Goal: Transaction & Acquisition: Purchase product/service

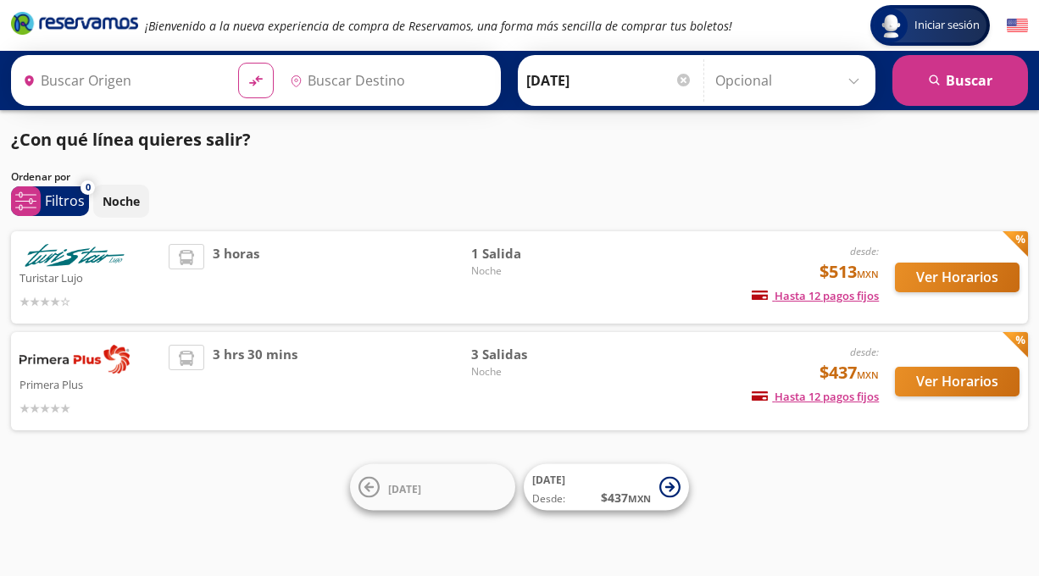
type input "Querétaro, Querétaro"
type input "[GEOGRAPHIC_DATA], [GEOGRAPHIC_DATA]"
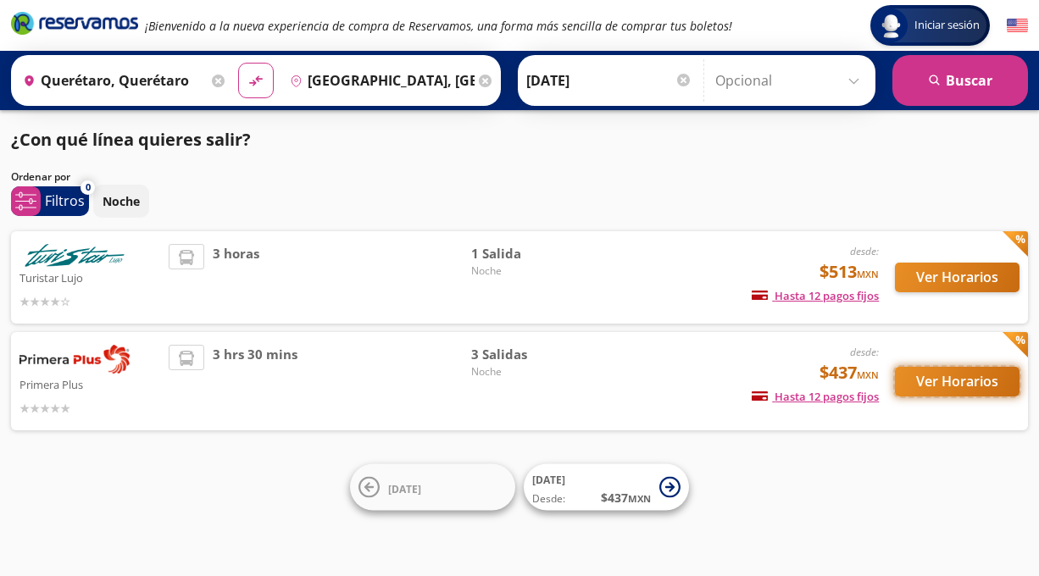
click at [942, 379] on button "Ver Horarios" at bounding box center [957, 382] width 125 height 30
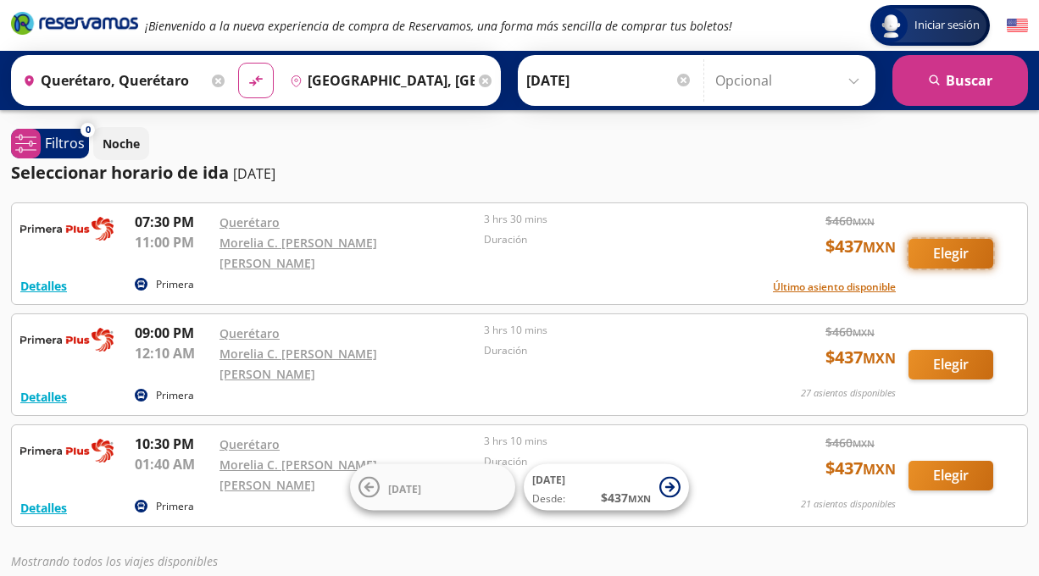
click at [939, 240] on button "Elegir" at bounding box center [951, 254] width 85 height 30
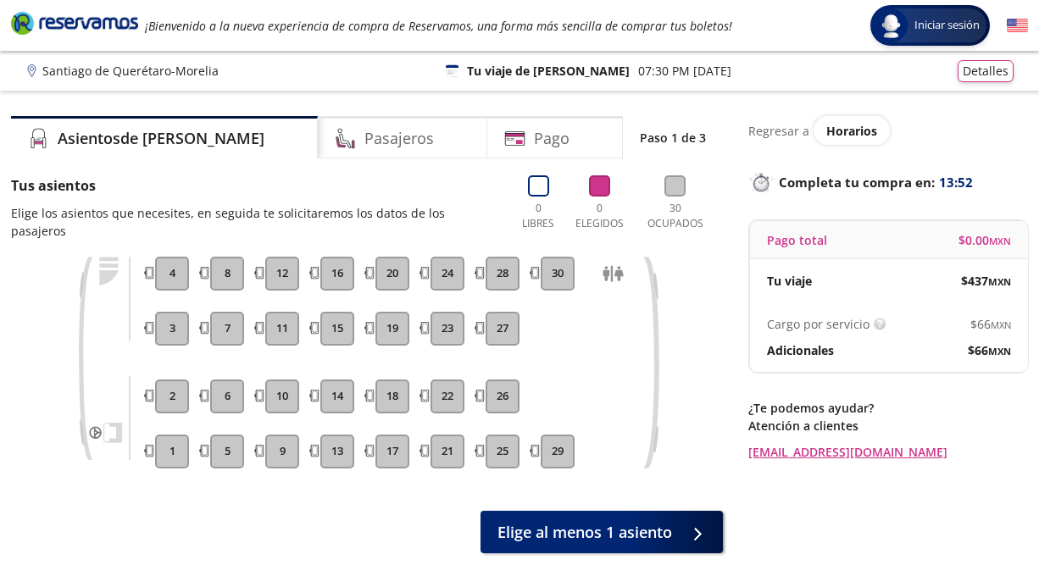
click at [337, 435] on button "13" at bounding box center [337, 452] width 34 height 34
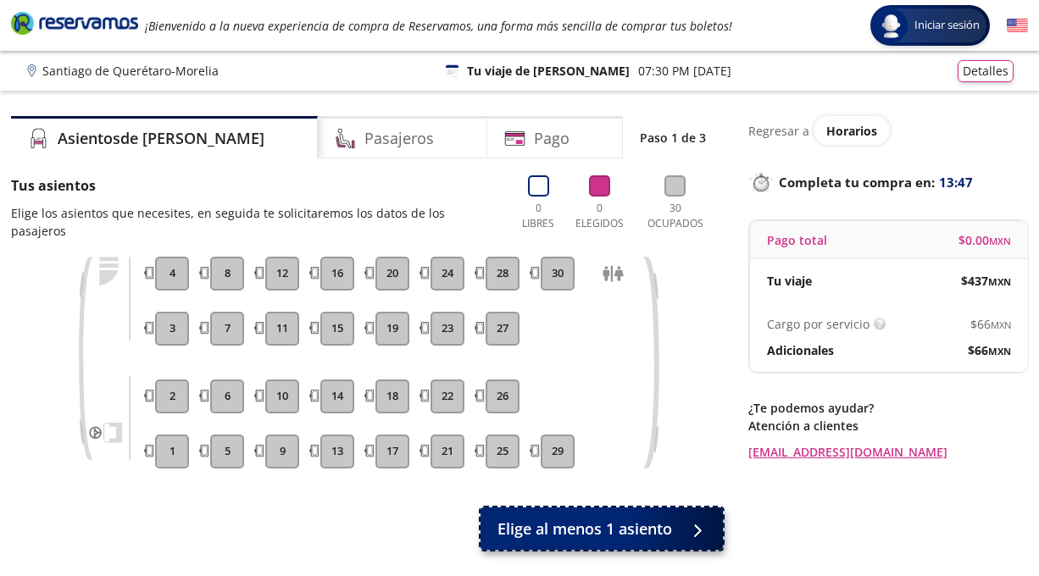
click at [618, 518] on span "Elige al menos 1 asiento" at bounding box center [585, 529] width 175 height 23
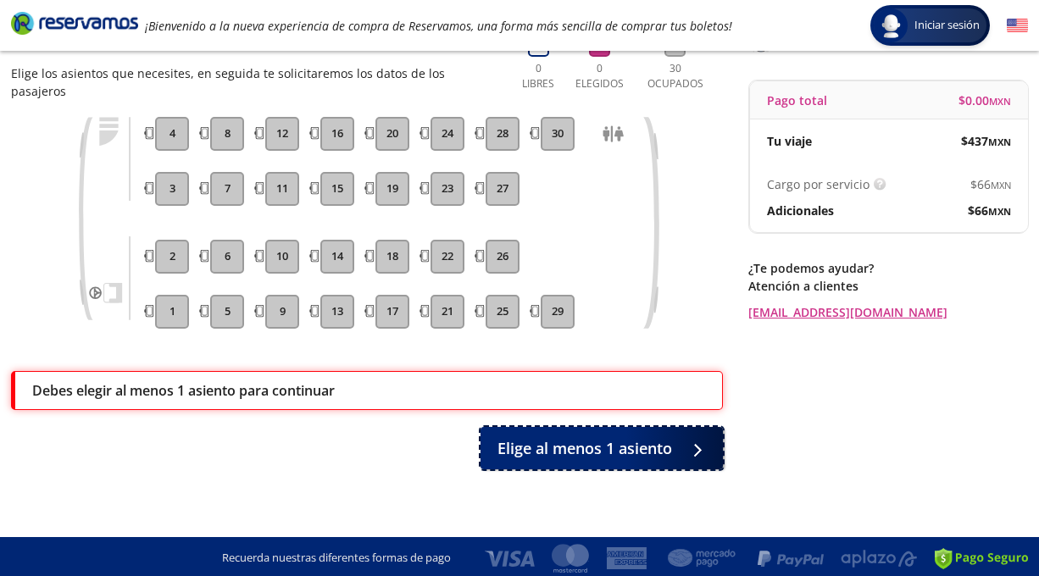
scroll to position [93, 0]
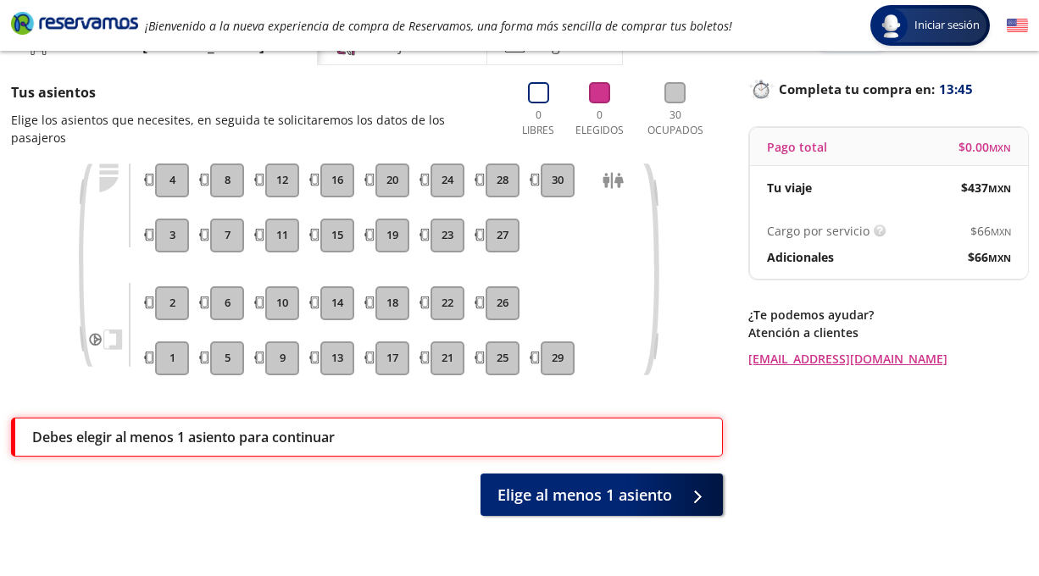
click at [328, 344] on button "13" at bounding box center [337, 359] width 34 height 34
click at [343, 286] on button "14" at bounding box center [337, 303] width 34 height 34
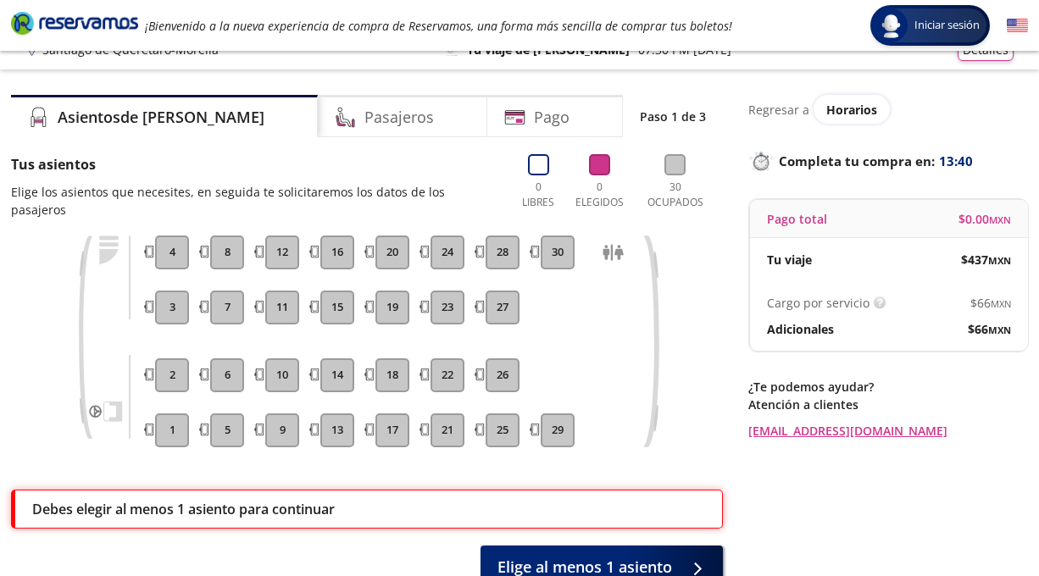
scroll to position [0, 0]
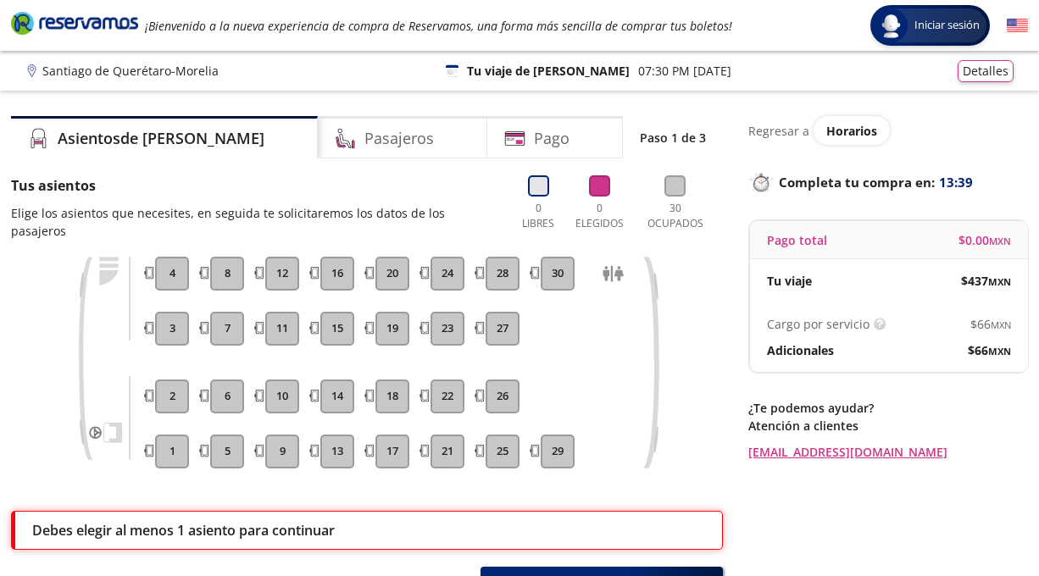
click at [531, 181] on icon at bounding box center [538, 185] width 21 height 21
click at [680, 189] on icon at bounding box center [675, 185] width 21 height 21
click at [584, 188] on div "0 Elegidos" at bounding box center [599, 207] width 57 height 64
click at [364, 135] on h4 "Pasajeros" at bounding box center [399, 138] width 70 height 23
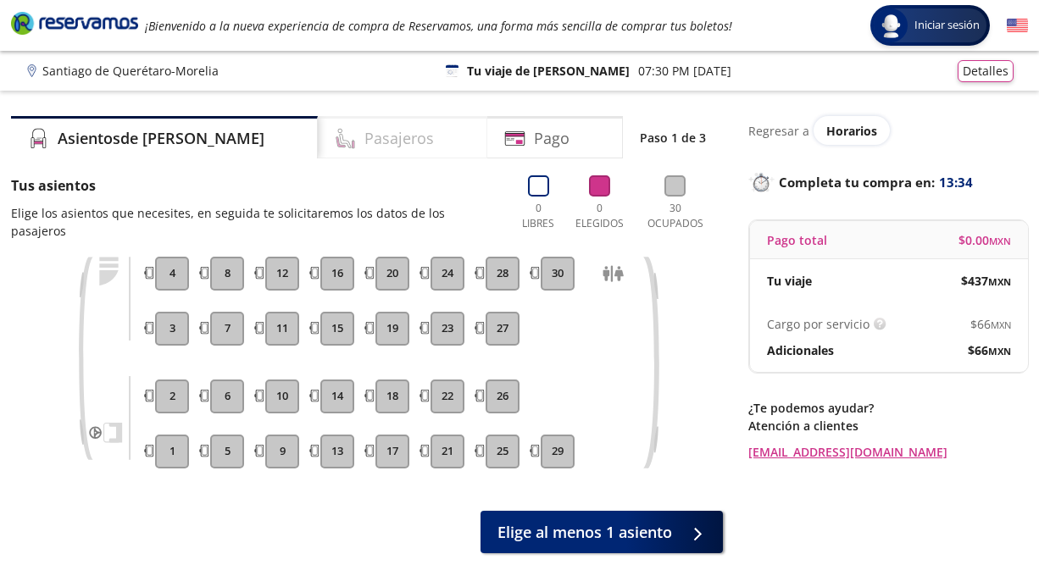
click at [364, 135] on h4 "Pasajeros" at bounding box center [399, 138] width 70 height 23
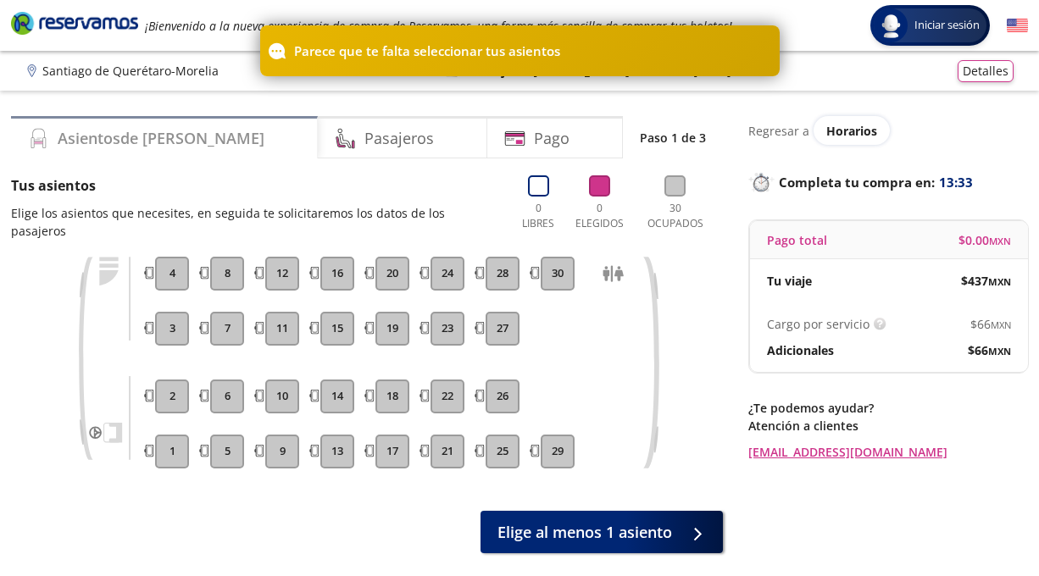
click at [205, 135] on div "Asientos de [PERSON_NAME]" at bounding box center [164, 137] width 307 height 42
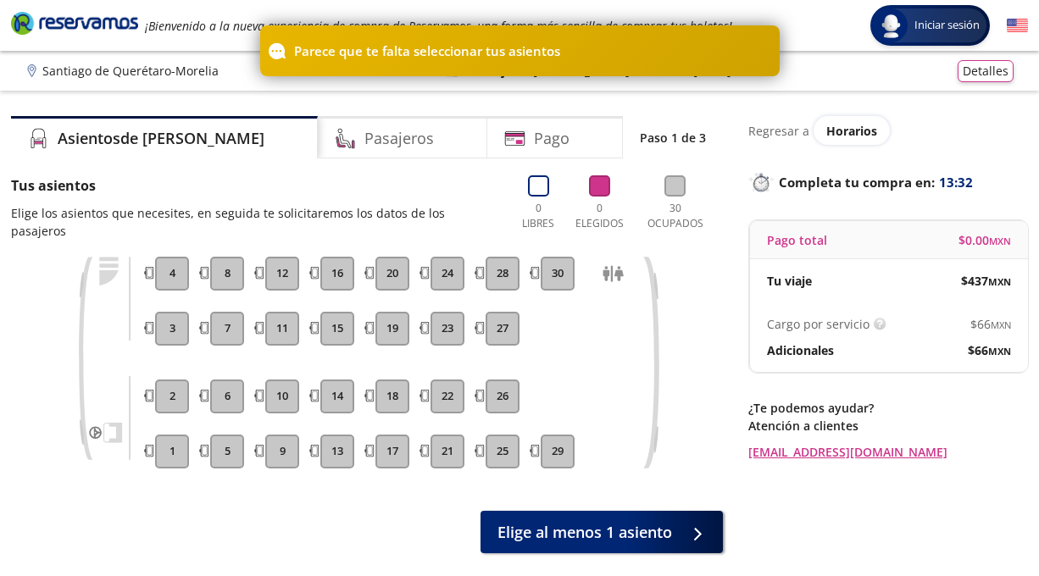
click at [585, 318] on div "1 2 3 4 5 6 7 8 9 10 11 12 13 14 15 16 17 18 19 20 21 22 23 24 25 26 27 28 29 30" at bounding box center [392, 363] width 483 height 212
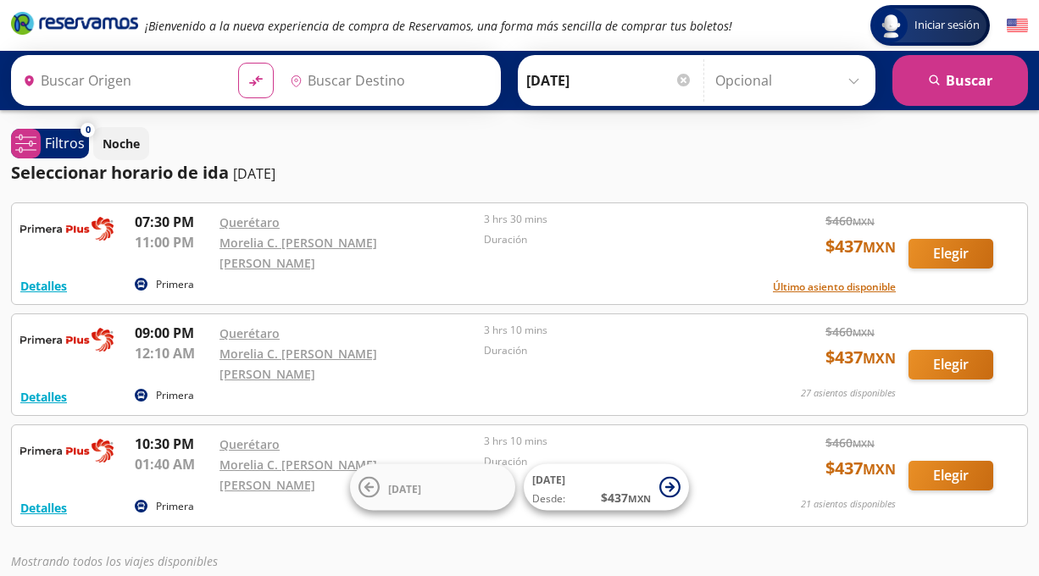
type input "Querétaro, Querétaro"
type input "[GEOGRAPHIC_DATA], [GEOGRAPHIC_DATA]"
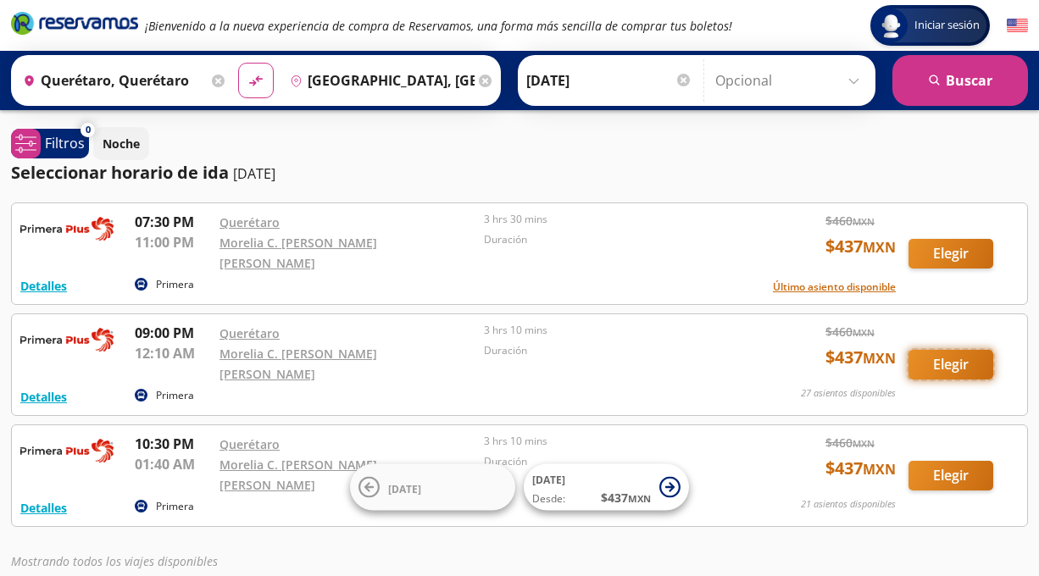
click at [928, 350] on button "Elegir" at bounding box center [951, 365] width 85 height 30
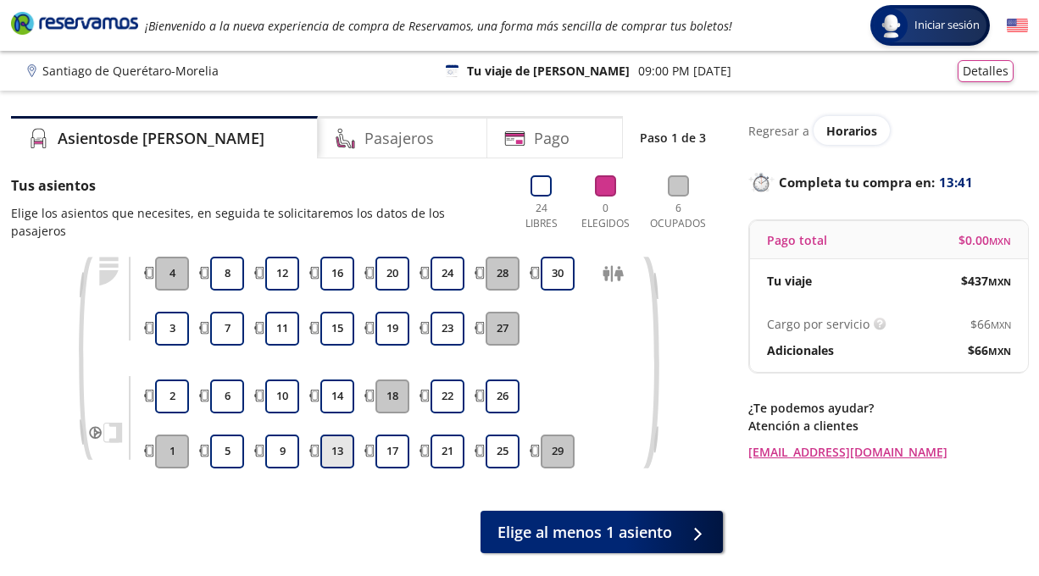
click at [342, 435] on button "13" at bounding box center [337, 452] width 34 height 34
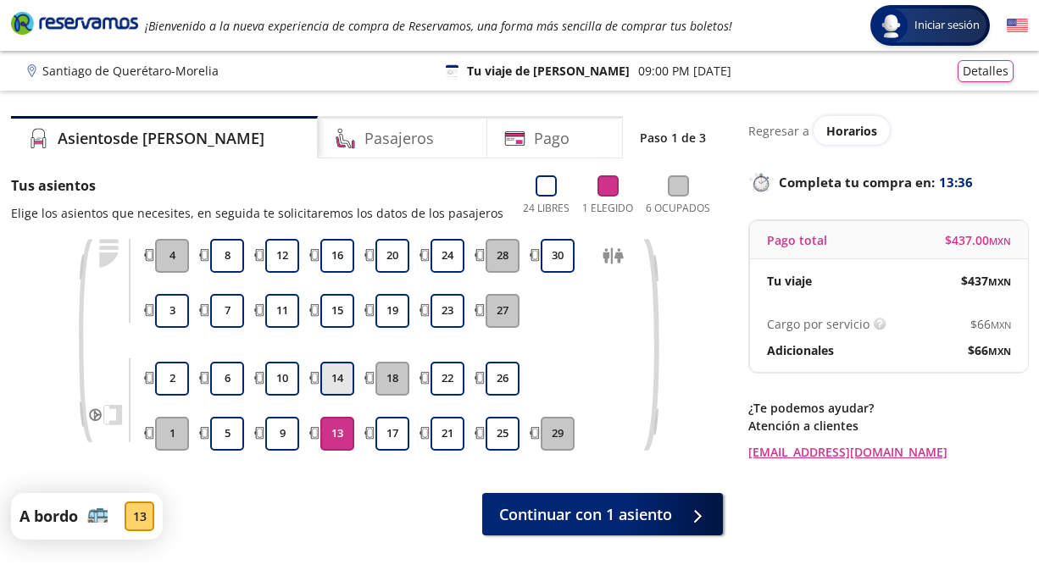
click at [338, 377] on button "14" at bounding box center [337, 379] width 34 height 34
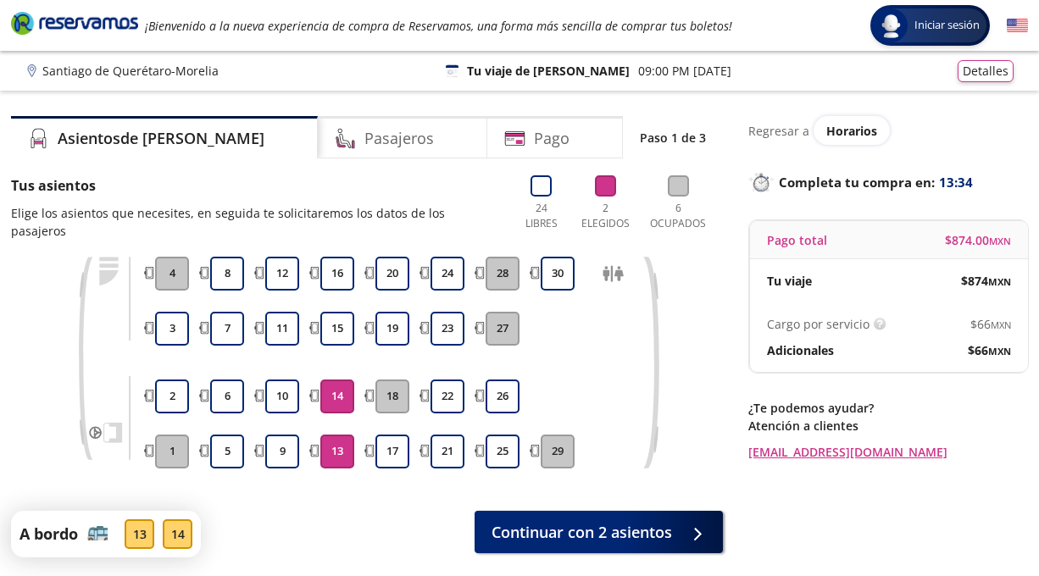
click at [338, 380] on button "14" at bounding box center [337, 397] width 34 height 34
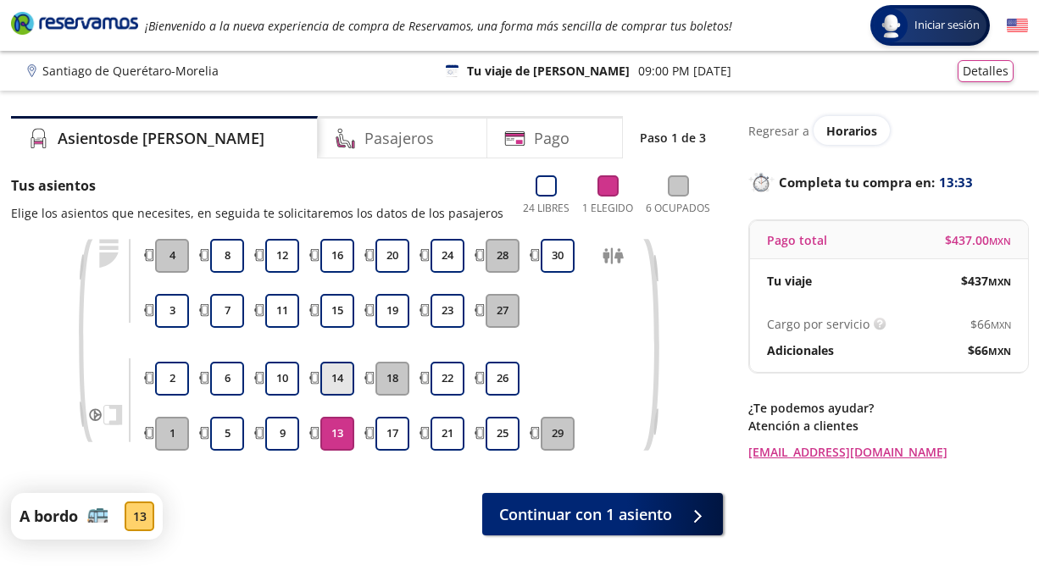
click at [338, 377] on button "14" at bounding box center [337, 379] width 34 height 34
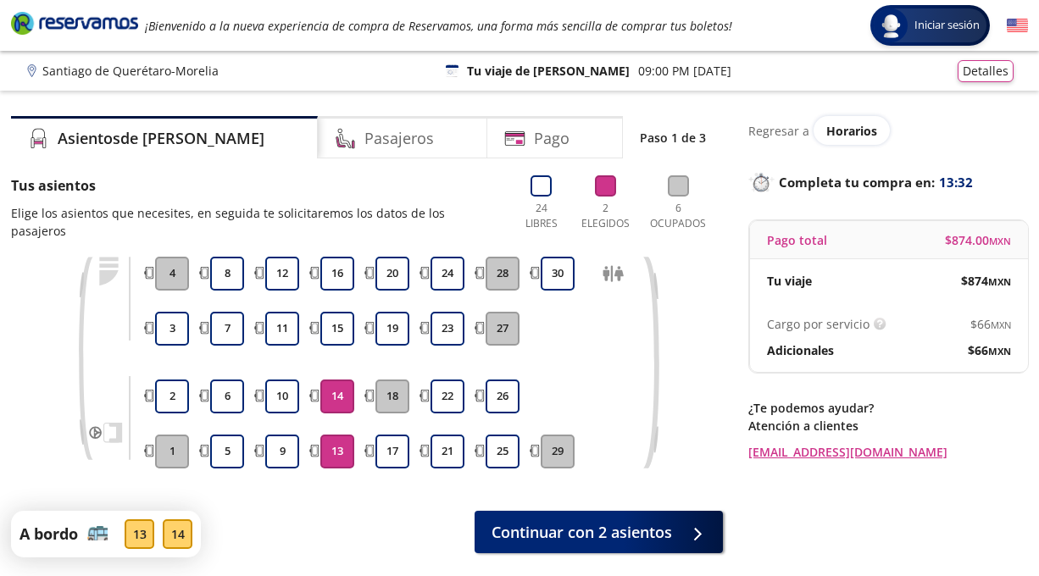
click at [338, 380] on button "14" at bounding box center [337, 397] width 34 height 34
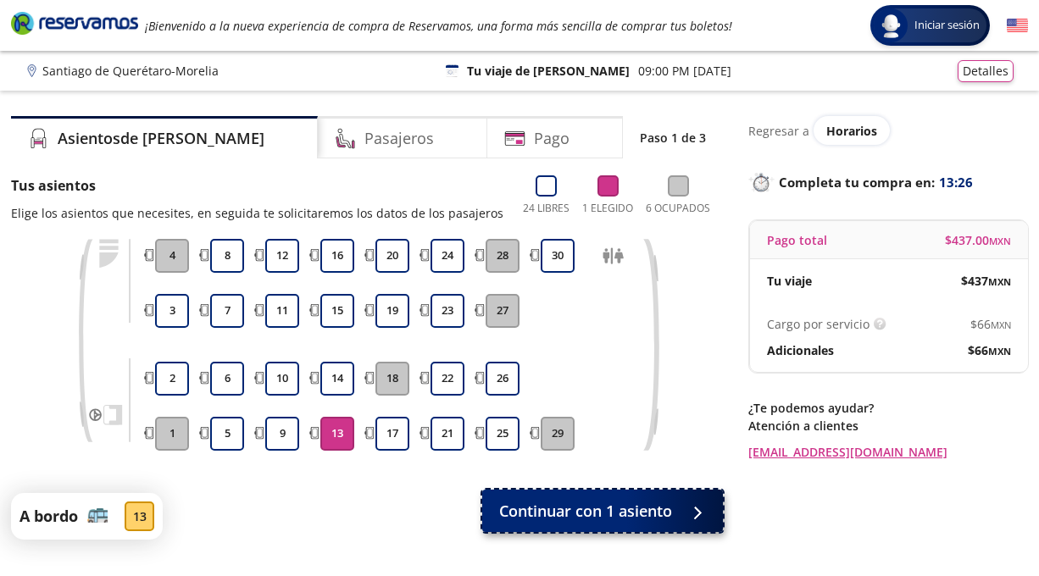
click at [639, 506] on span "Continuar con 1 asiento" at bounding box center [585, 511] width 173 height 23
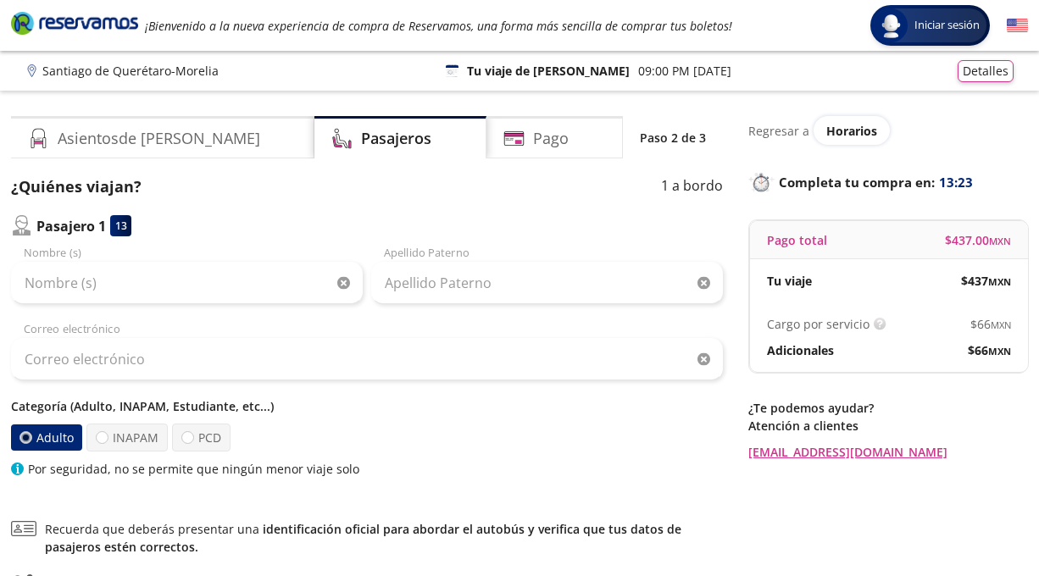
click at [97, 226] on p "Pasajero 1" at bounding box center [71, 226] width 70 height 20
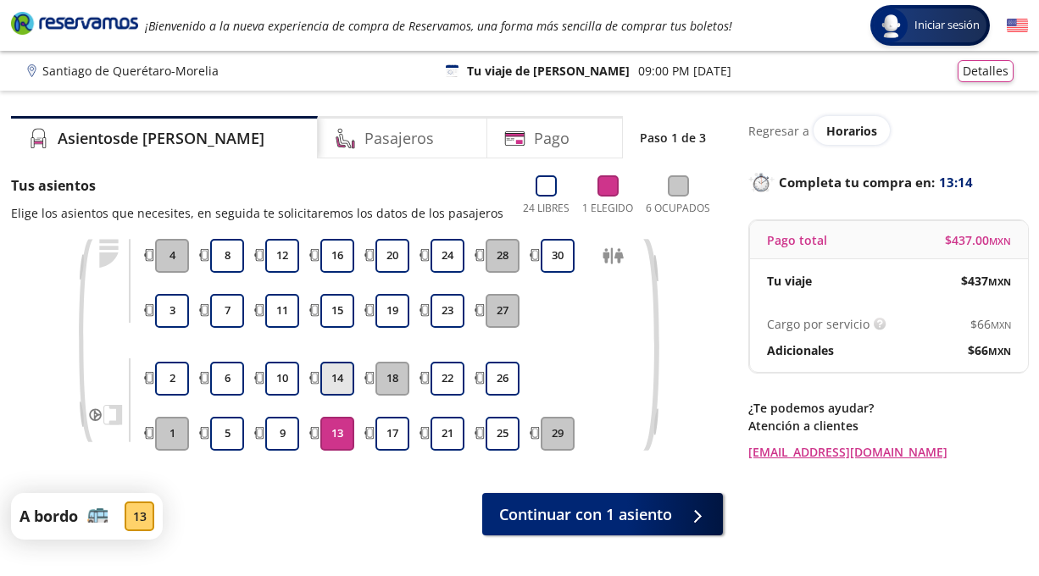
click at [342, 381] on button "14" at bounding box center [337, 379] width 34 height 34
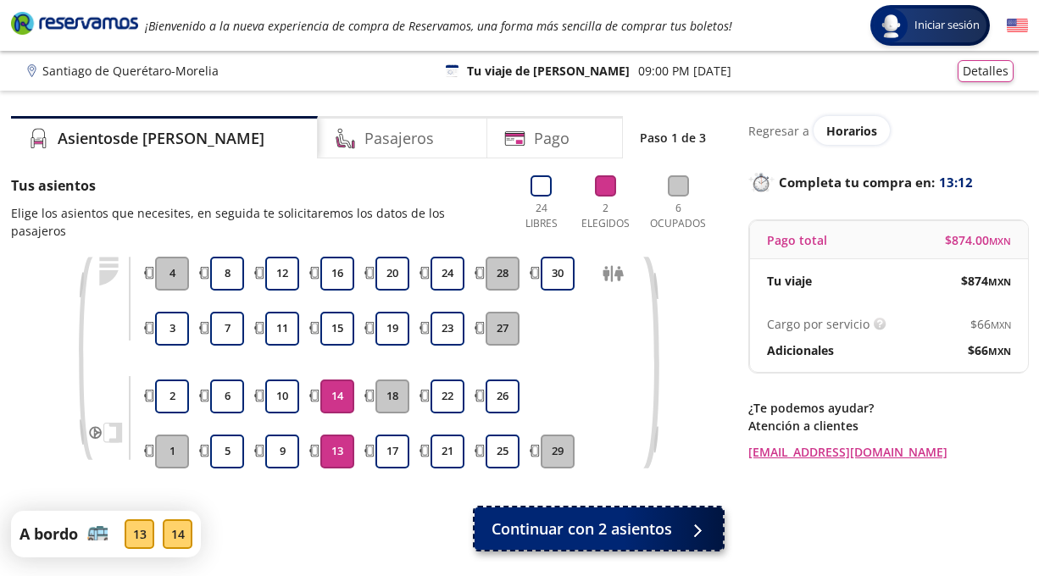
click at [624, 518] on span "Continuar con 2 asientos" at bounding box center [582, 529] width 181 height 23
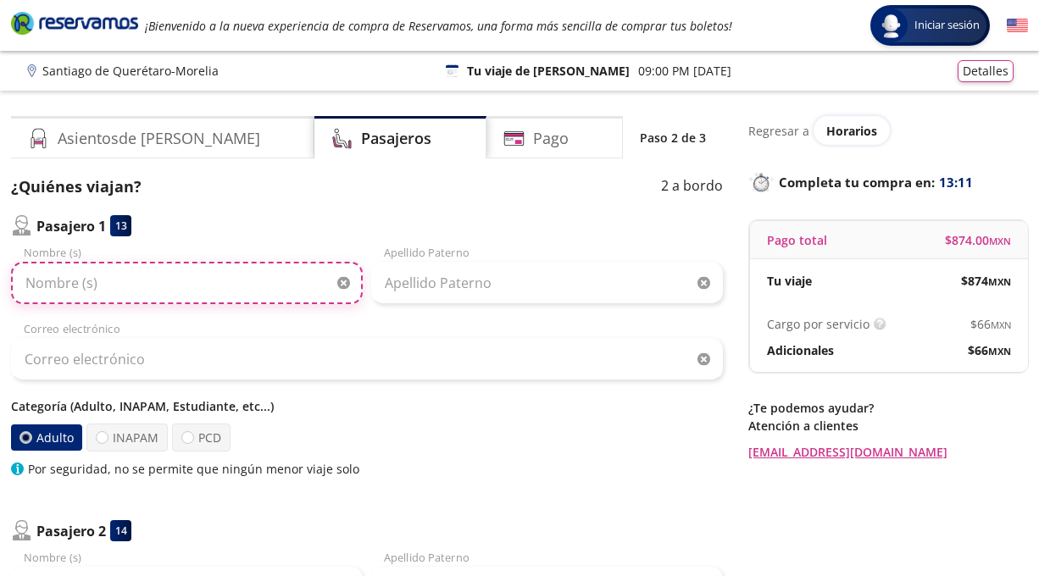
click at [239, 282] on input "Nombre (s)" at bounding box center [187, 283] width 352 height 42
type input "[PERSON_NAME]"
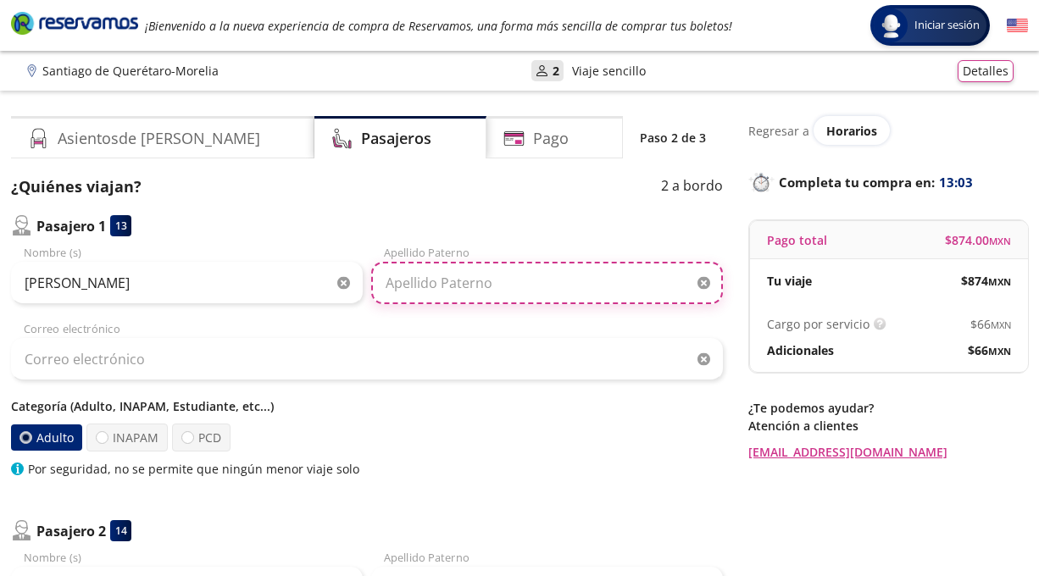
click at [425, 276] on input "Apellido Paterno" at bounding box center [547, 283] width 352 height 42
type input "[PERSON_NAME]"
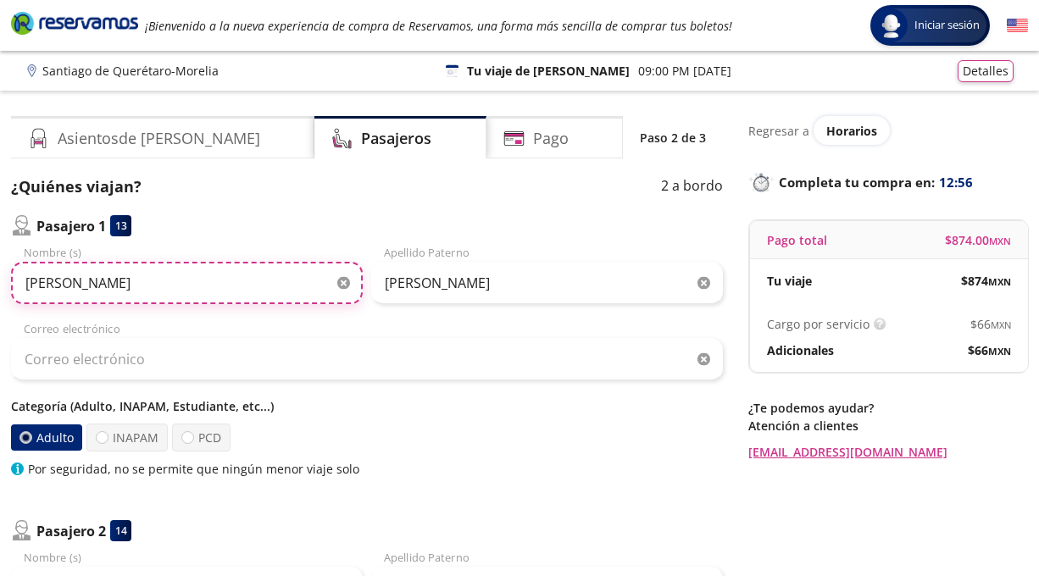
drag, startPoint x: 236, startPoint y: 281, endPoint x: 70, endPoint y: 284, distance: 165.3
click at [70, 284] on input "[PERSON_NAME]" at bounding box center [187, 283] width 352 height 42
type input "[PERSON_NAME]"
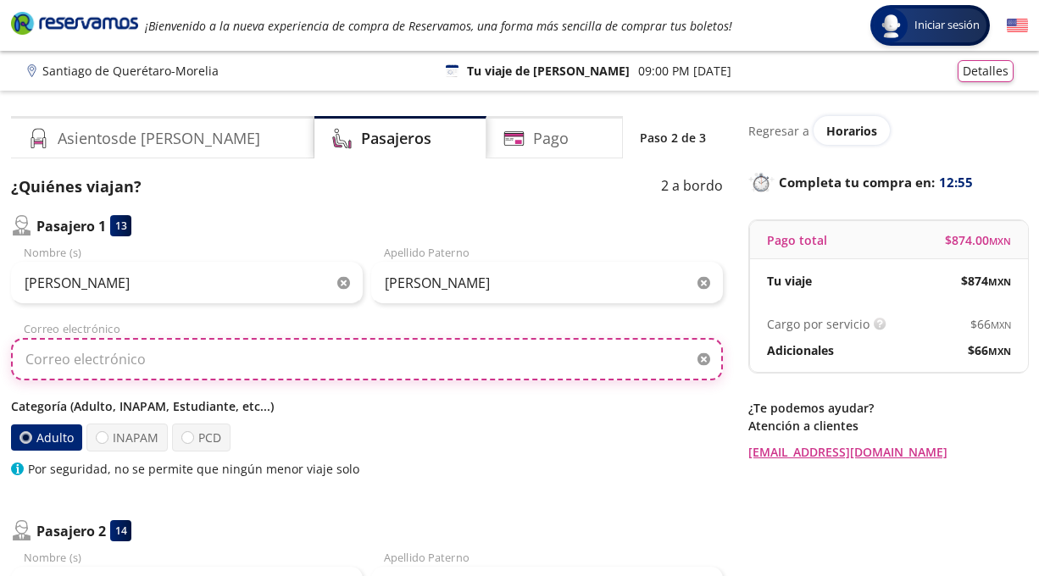
click at [180, 367] on input "Correo electrónico" at bounding box center [367, 359] width 712 height 42
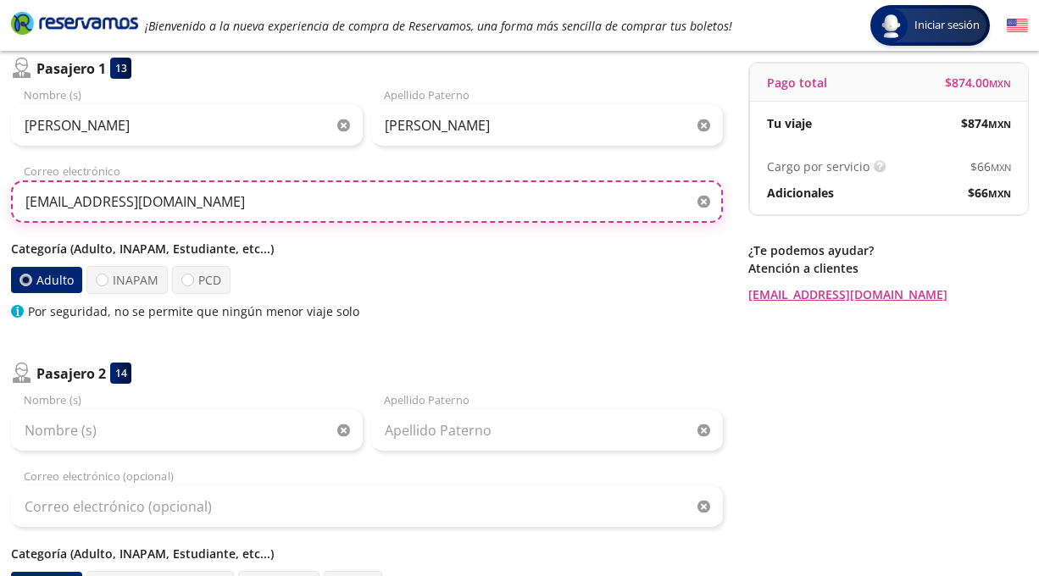
scroll to position [246, 0]
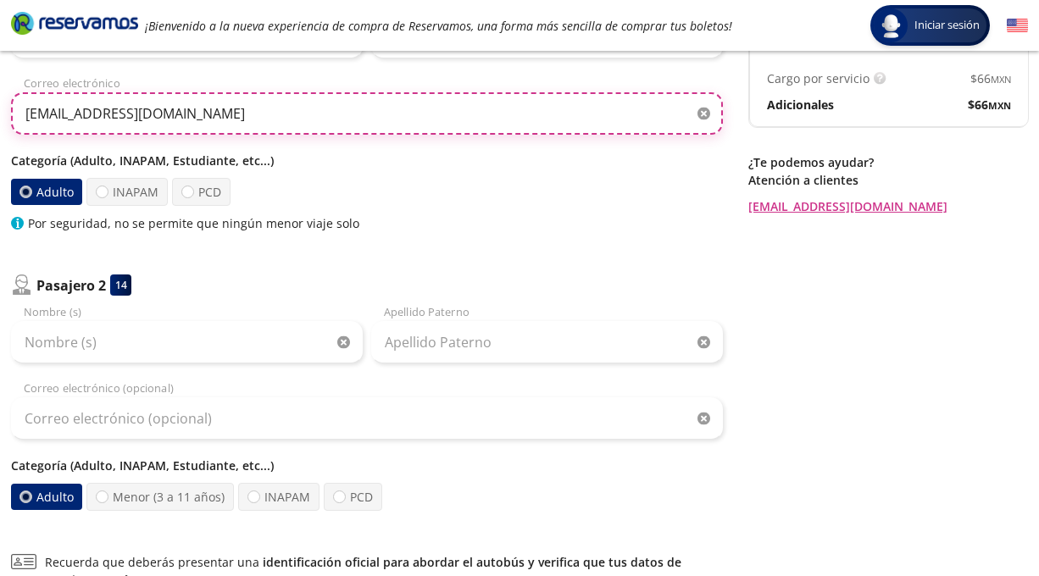
type input "[EMAIL_ADDRESS][DOMAIN_NAME]"
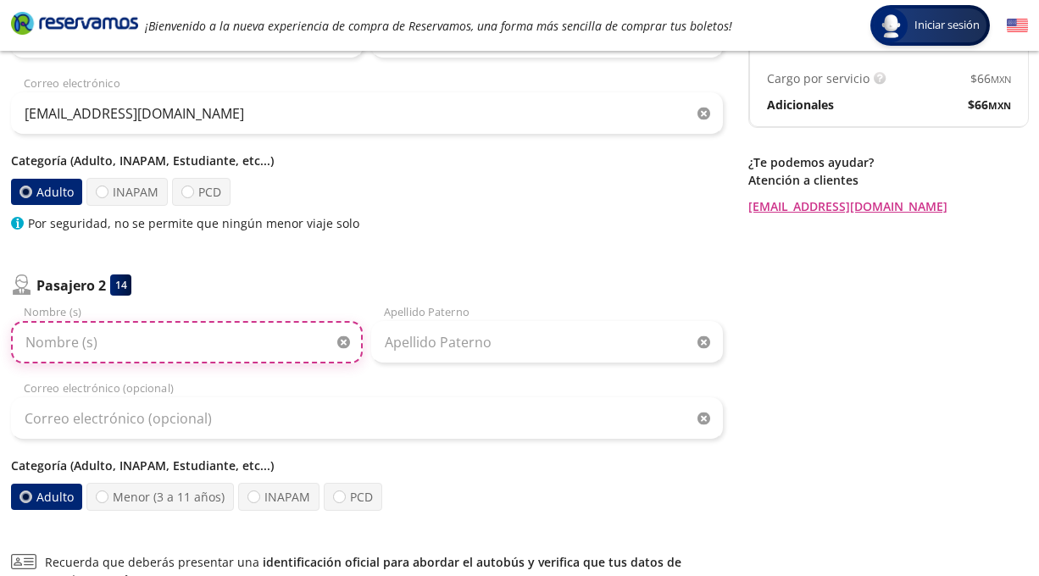
click at [154, 345] on input "Nombre (s)" at bounding box center [187, 342] width 352 height 42
type input "Diego"
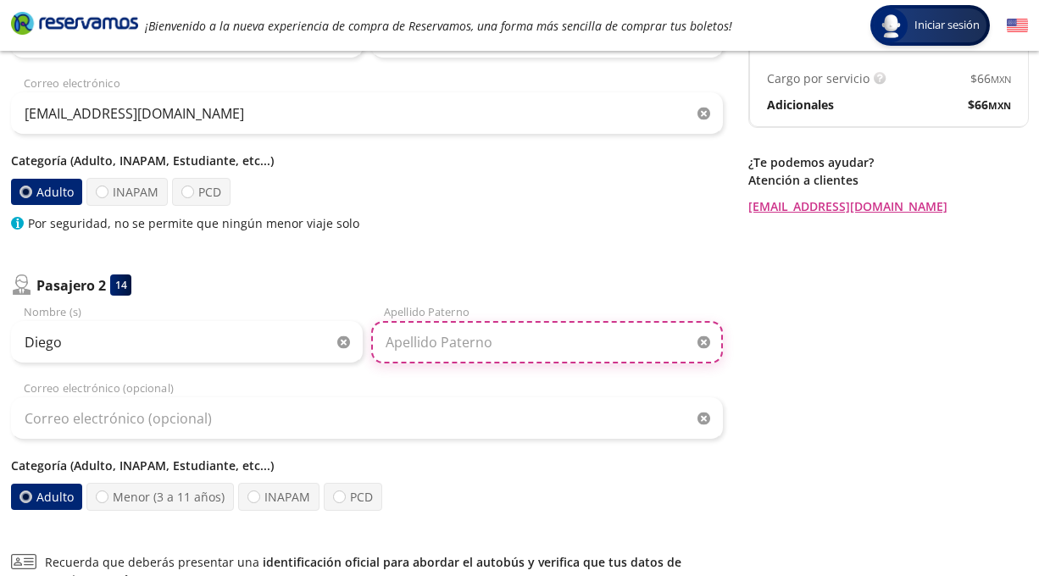
click at [486, 340] on input "Apellido Paterno" at bounding box center [547, 342] width 352 height 42
type input "r"
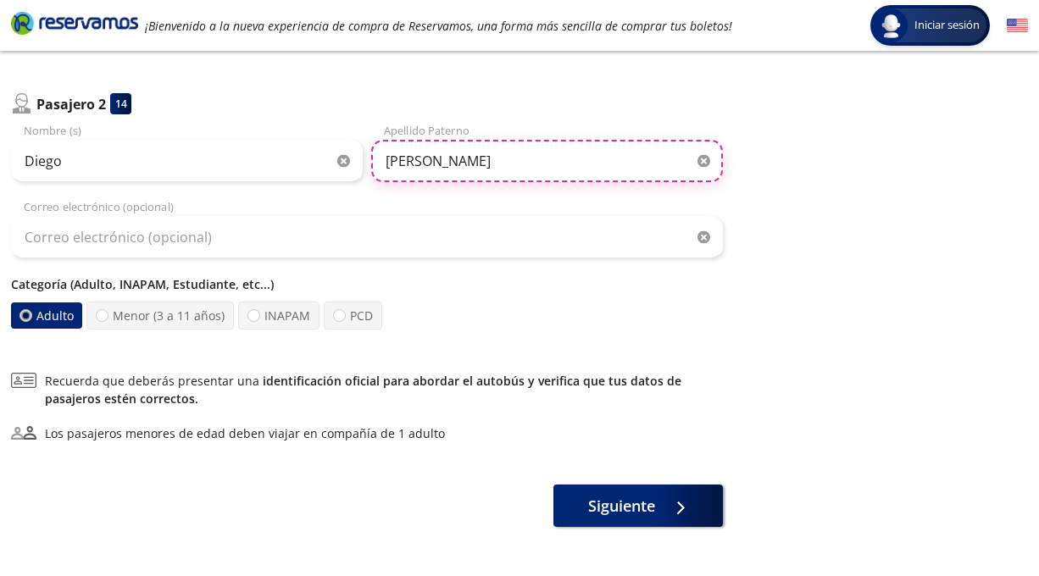
scroll to position [428, 0]
type input "[PERSON_NAME]"
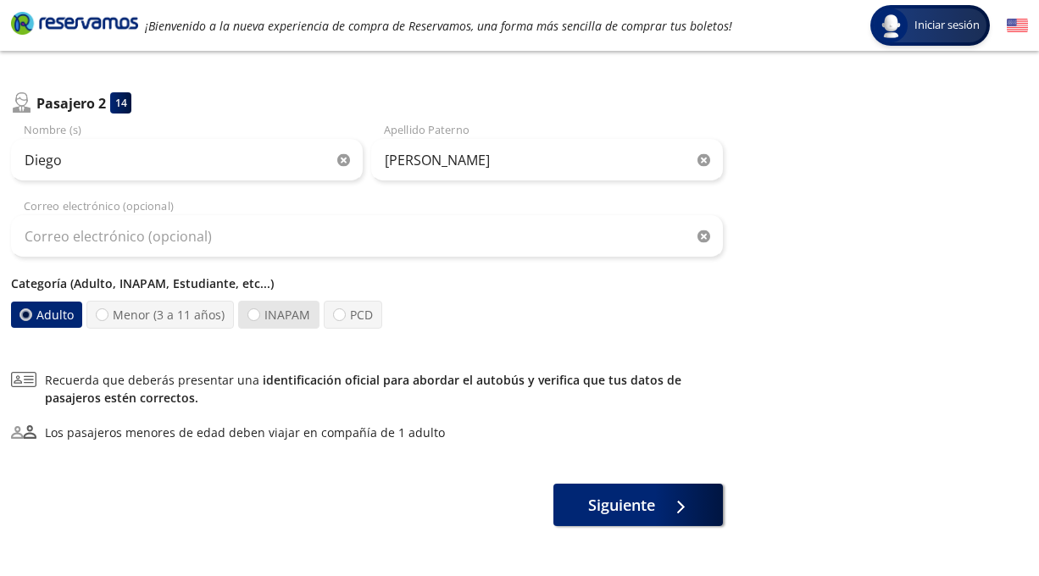
click at [275, 319] on label "INAPAM" at bounding box center [278, 315] width 81 height 28
click at [259, 319] on input "INAPAM" at bounding box center [253, 314] width 11 height 11
radio input "true"
click at [35, 318] on label "Adulto" at bounding box center [47, 315] width 74 height 28
click at [32, 318] on input "Adulto" at bounding box center [26, 314] width 11 height 11
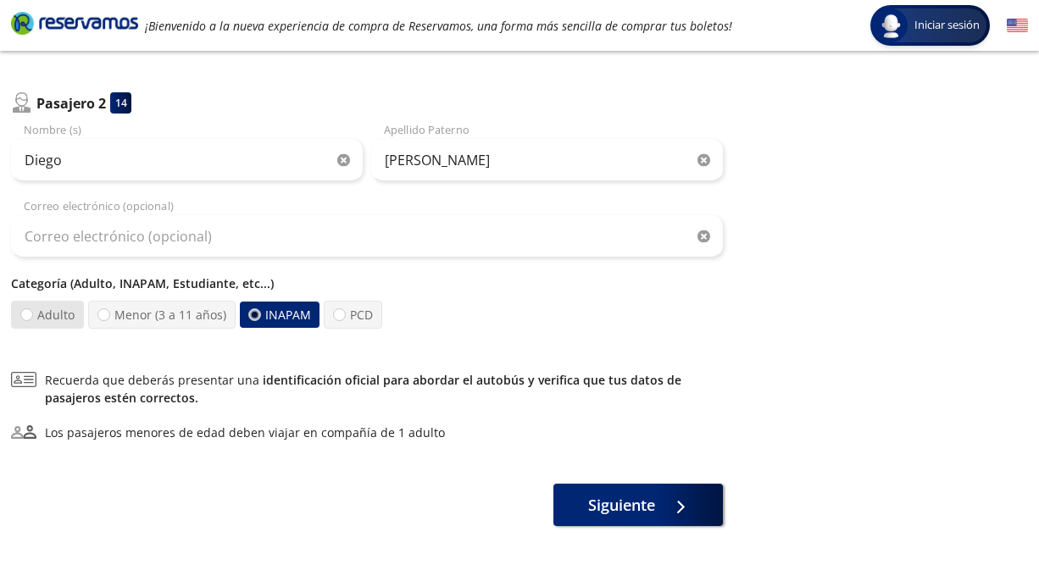
radio input "true"
radio input "false"
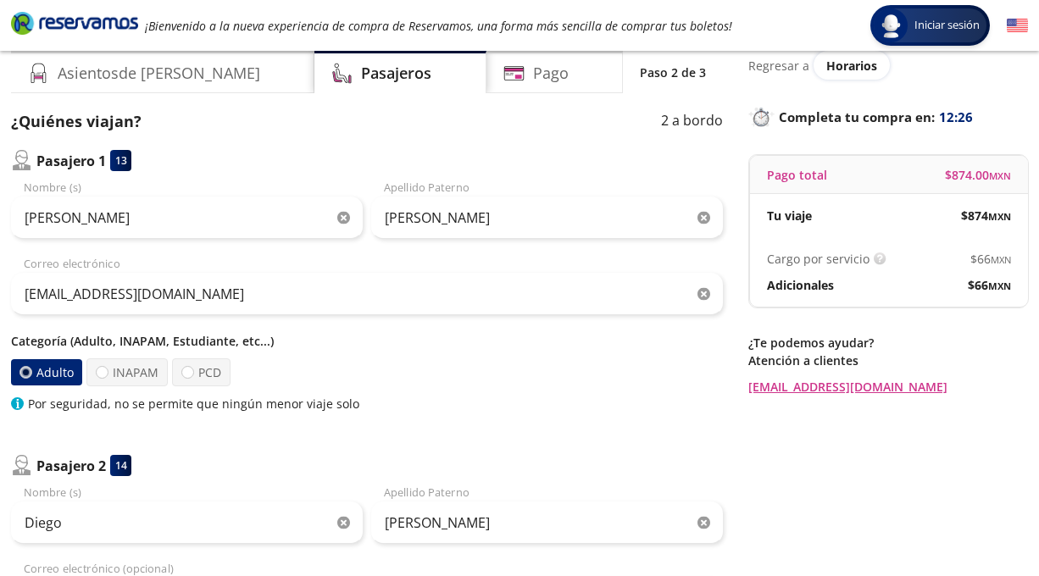
scroll to position [57, 0]
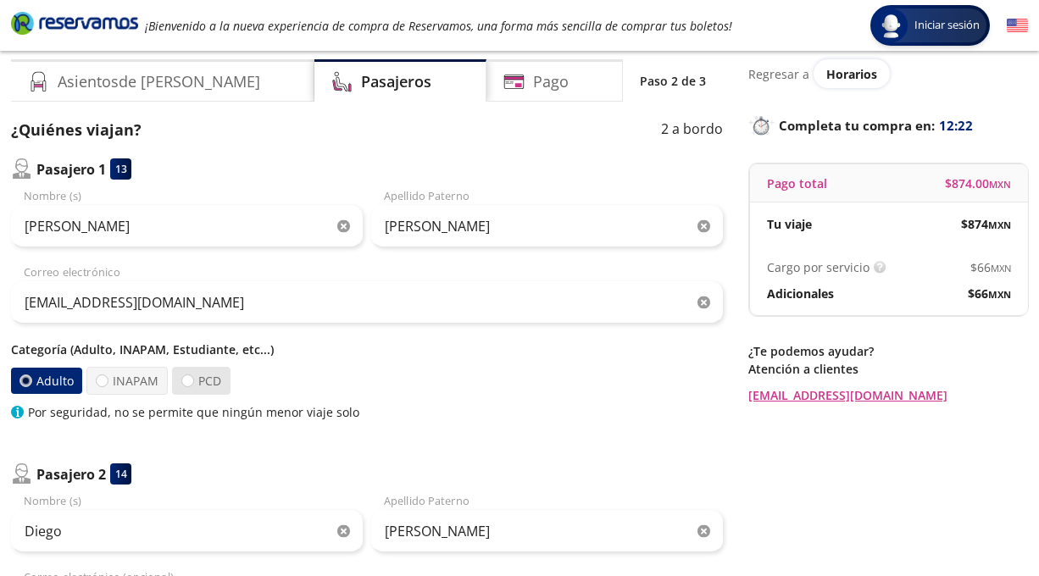
click at [207, 375] on label "PCD" at bounding box center [201, 381] width 58 height 28
click at [193, 375] on input "PCD" at bounding box center [187, 380] width 11 height 11
radio input "true"
radio input "false"
click at [132, 375] on label "INAPAM" at bounding box center [128, 381] width 81 height 28
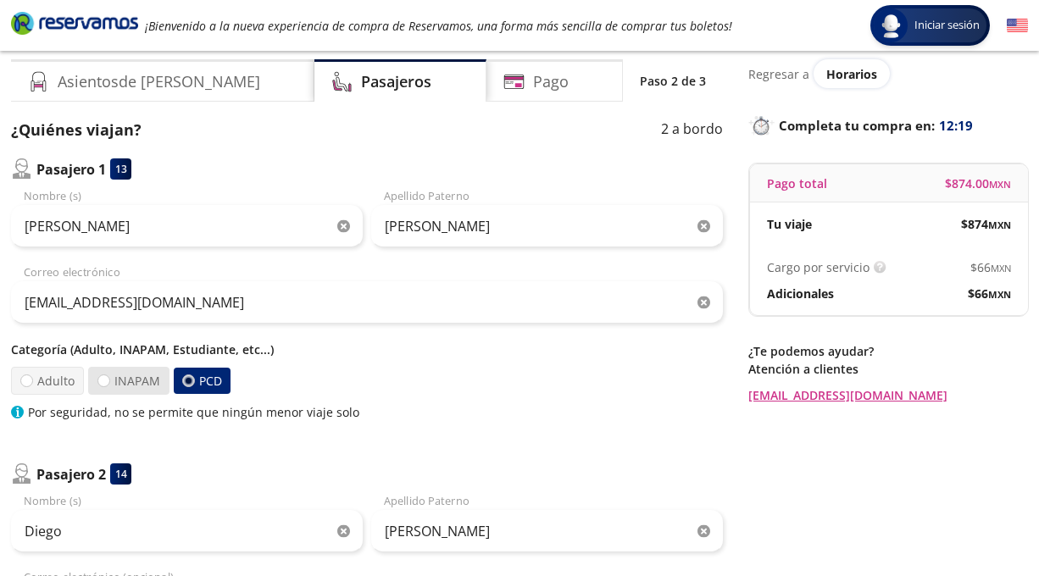
click at [109, 375] on input "INAPAM" at bounding box center [103, 380] width 11 height 11
radio input "true"
radio input "false"
click at [54, 379] on label "Adulto" at bounding box center [47, 381] width 73 height 28
click at [32, 379] on input "Adulto" at bounding box center [26, 380] width 11 height 11
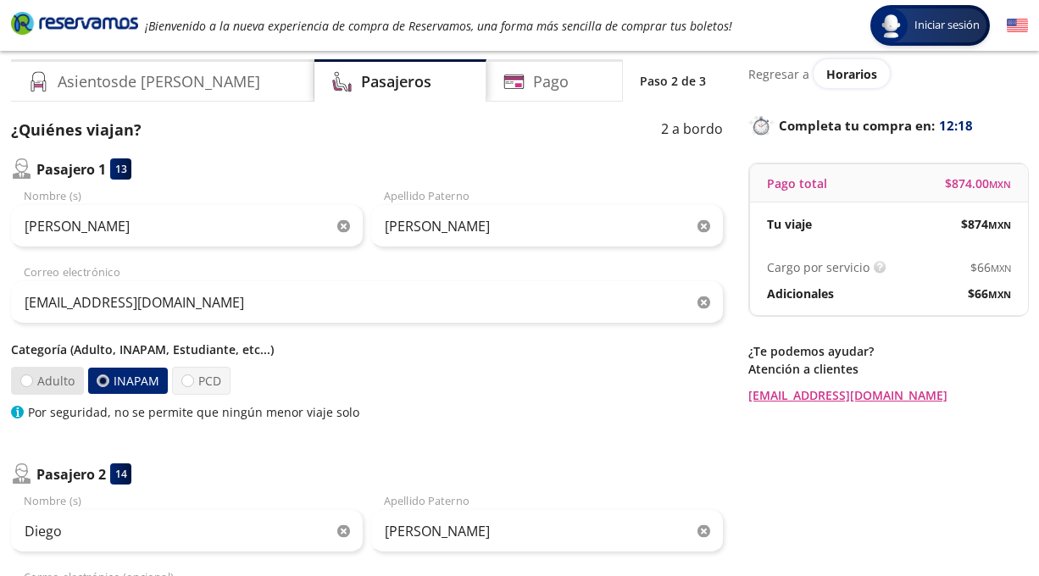
radio input "true"
radio input "false"
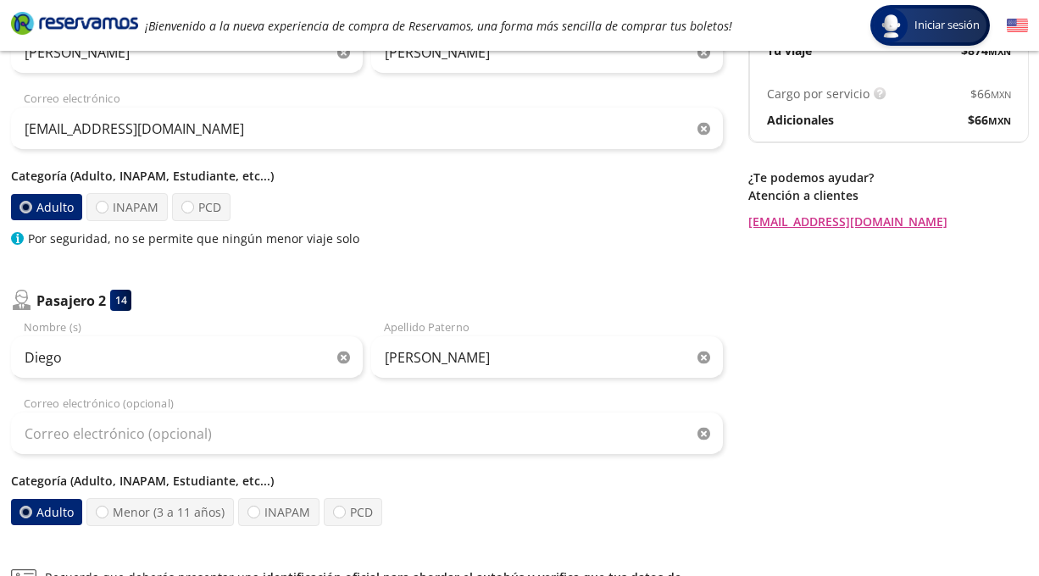
scroll to position [488, 0]
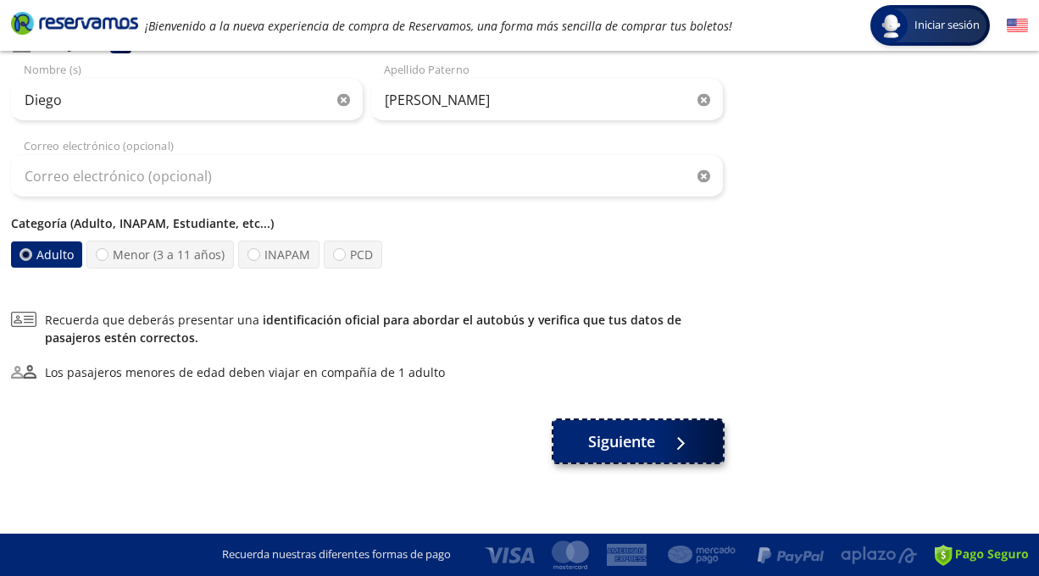
click at [643, 437] on span "Siguiente" at bounding box center [621, 442] width 67 height 23
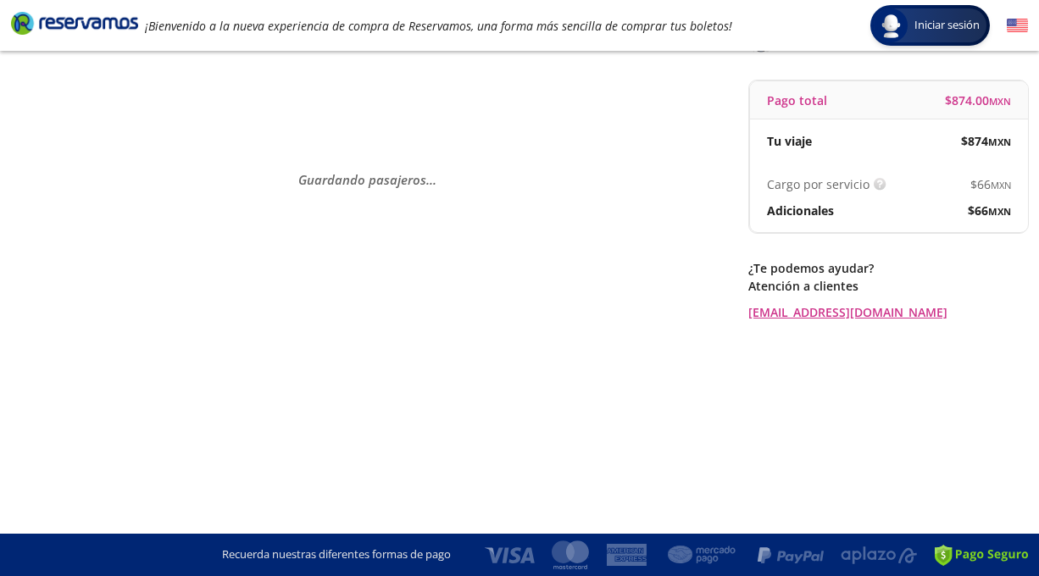
scroll to position [0, 0]
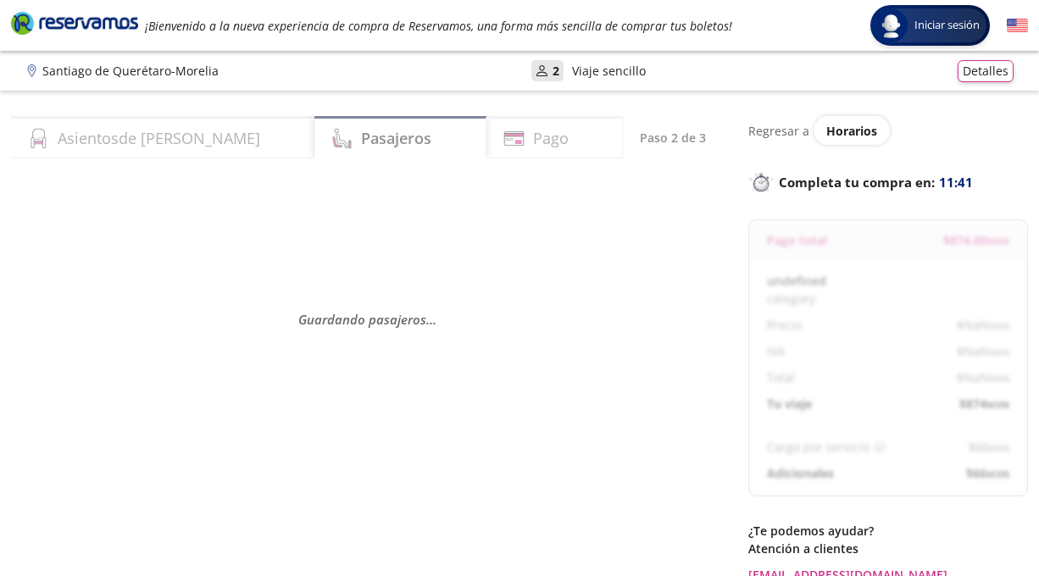
select select "MX"
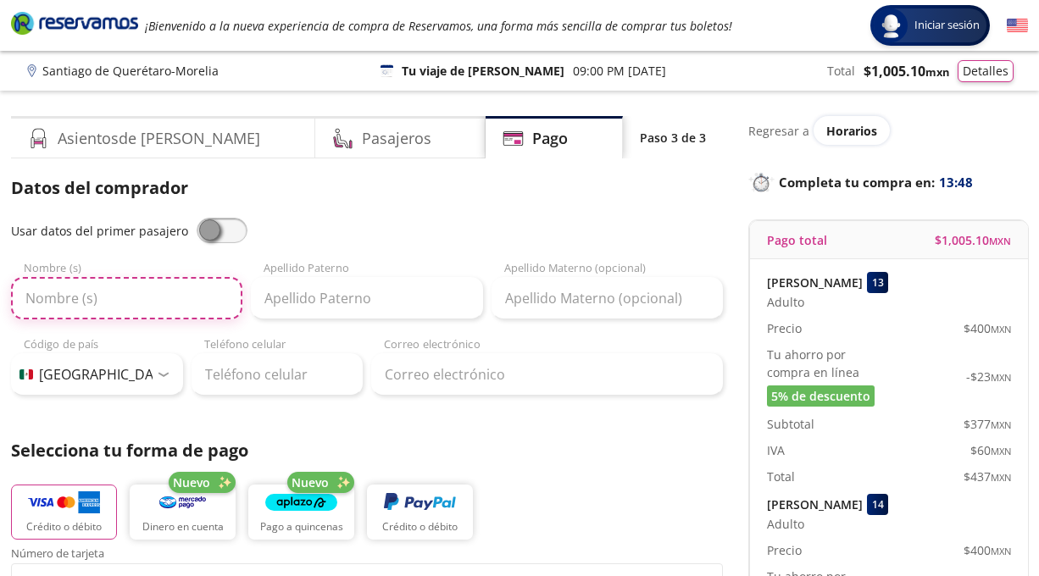
click at [123, 306] on input "Nombre (s)" at bounding box center [126, 298] width 231 height 42
type input "[PERSON_NAME]"
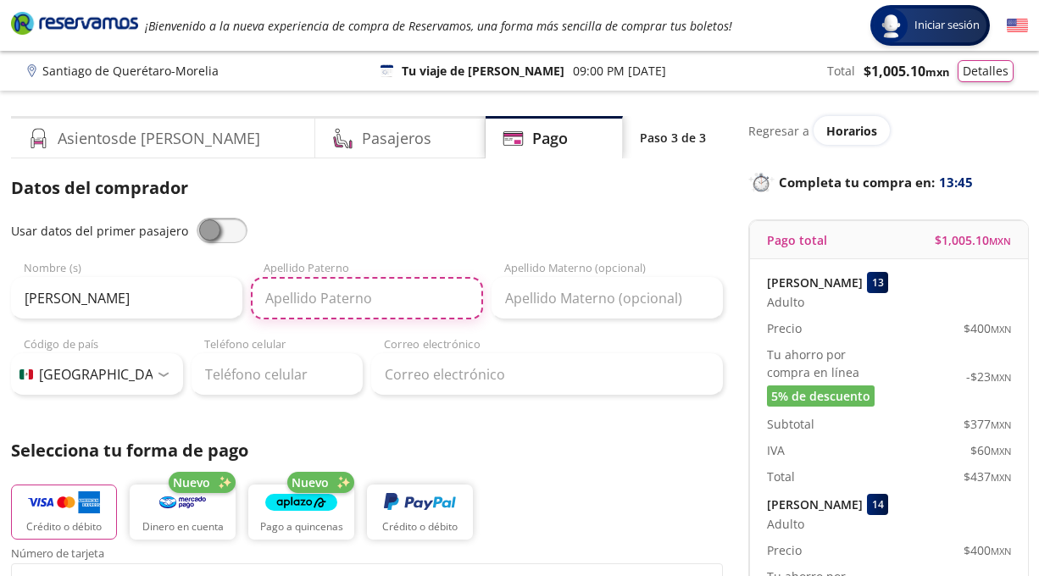
click at [298, 304] on input "Apellido Paterno" at bounding box center [366, 298] width 231 height 42
type input "[PERSON_NAME]"
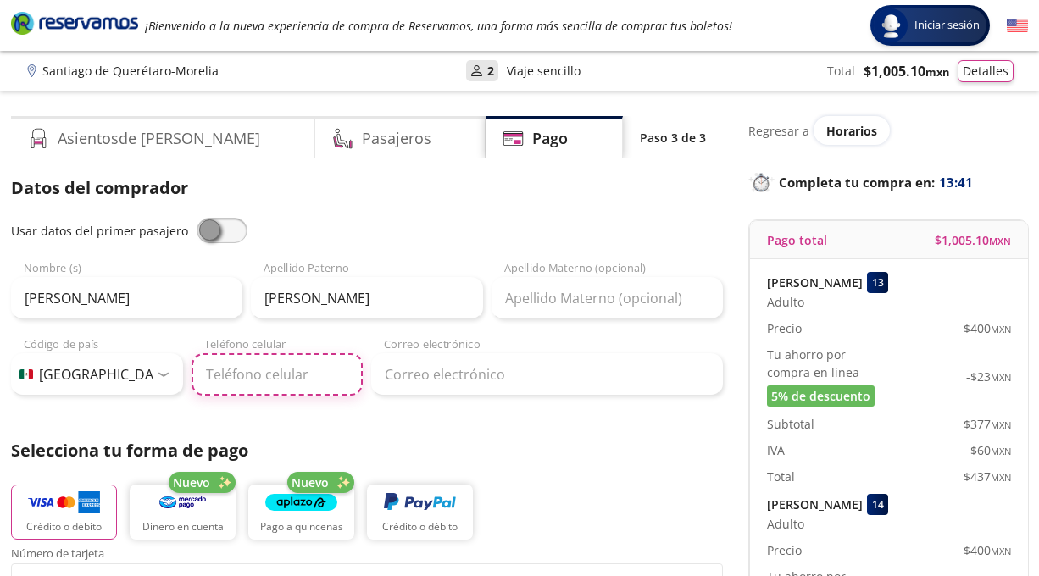
click at [253, 376] on input "Teléfono celular" at bounding box center [278, 374] width 172 height 42
type input "442 126 3366"
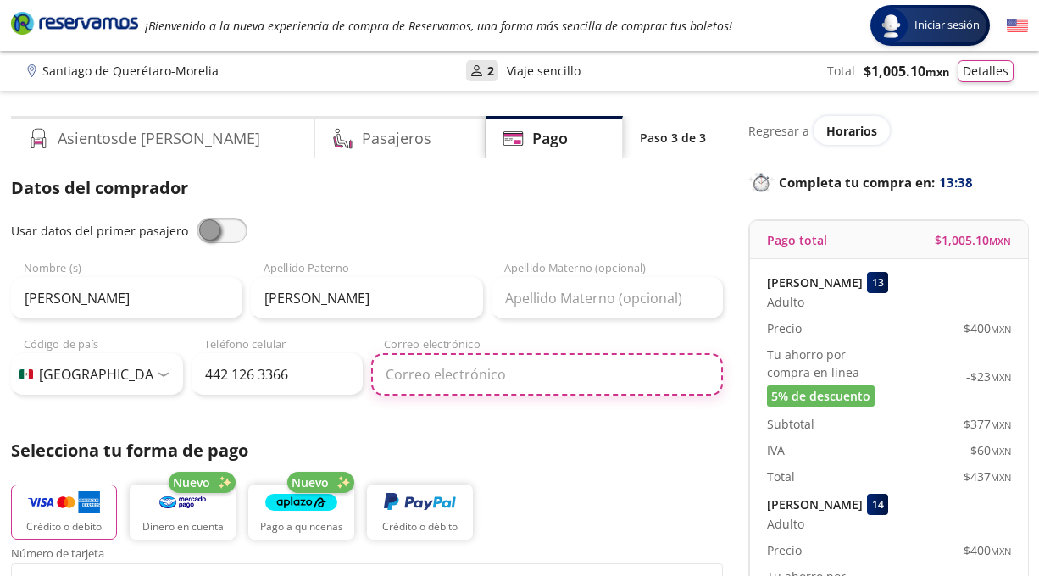
click at [477, 366] on input "Correo electrónico" at bounding box center [547, 374] width 352 height 42
type input "[EMAIL_ADDRESS][DOMAIN_NAME]"
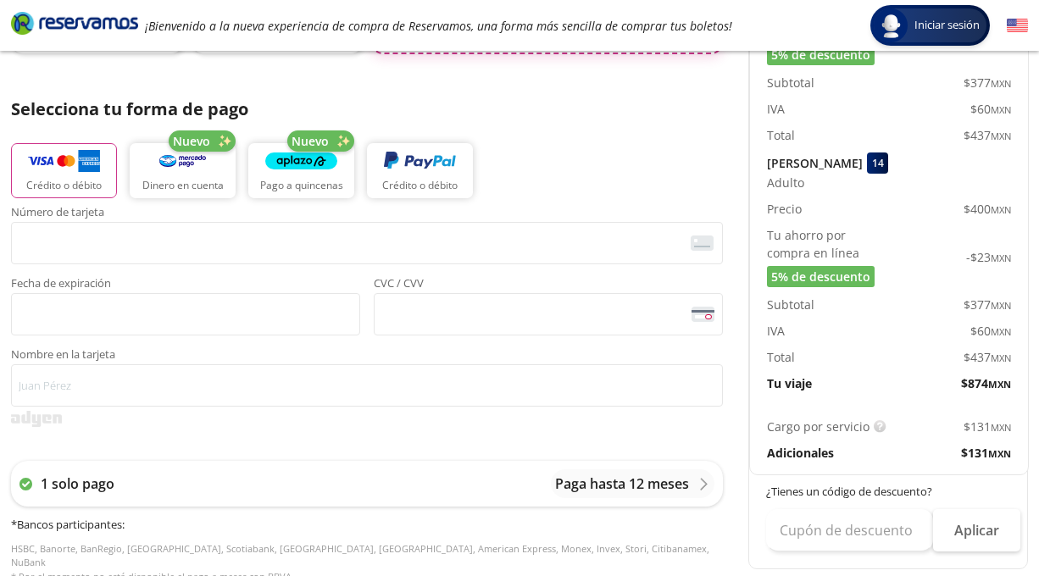
scroll to position [348, 0]
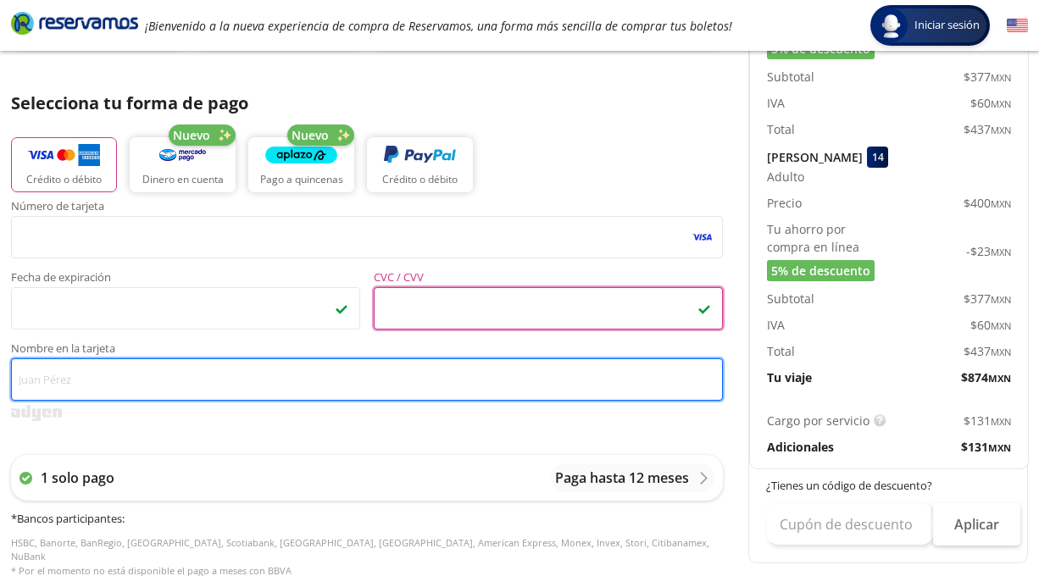
click at [232, 373] on input "Nombre en la tarjeta" at bounding box center [367, 380] width 712 height 42
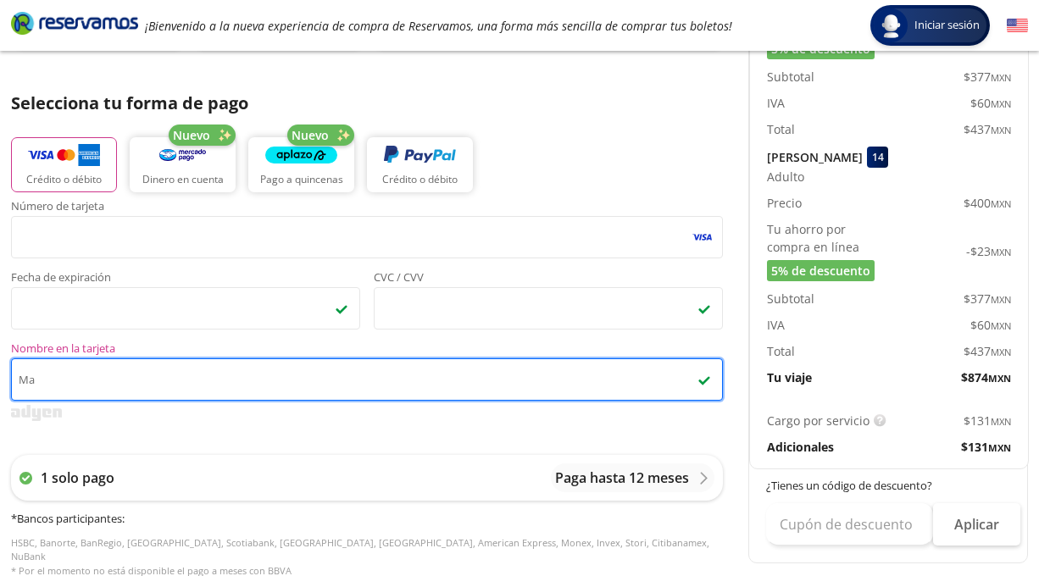
type input "M"
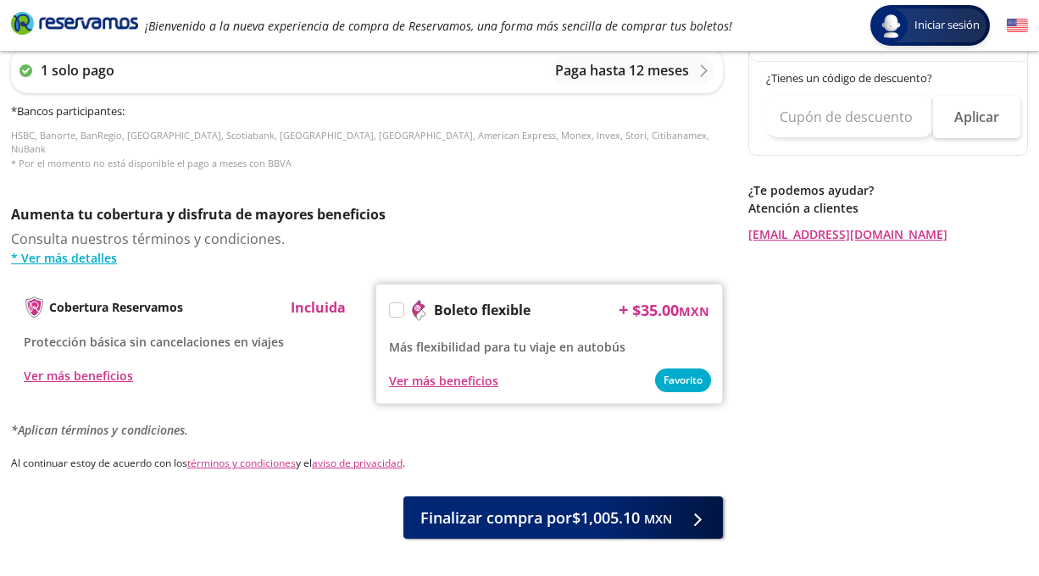
scroll to position [815, 0]
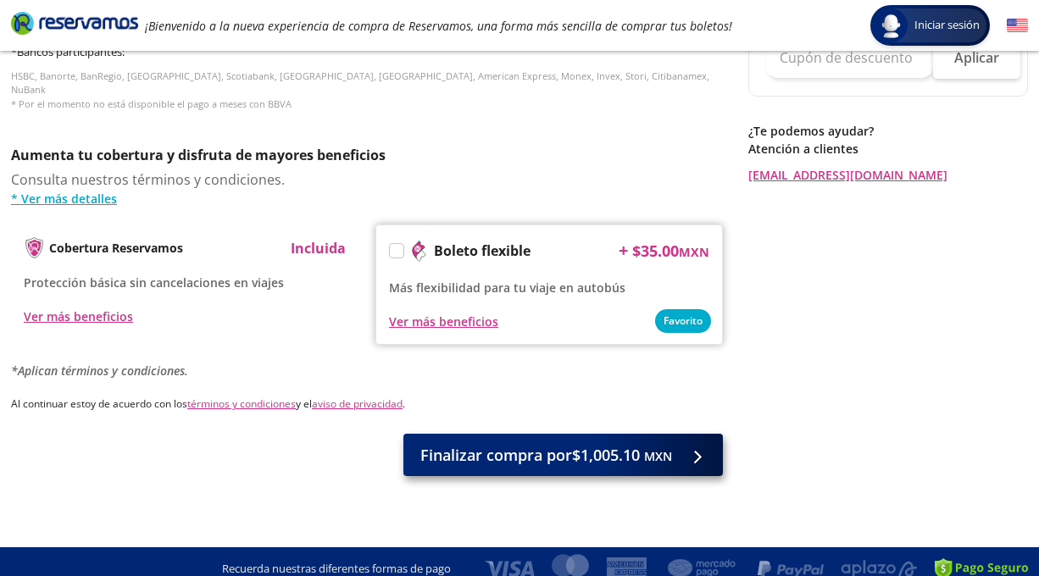
type input "[PERSON_NAME]"
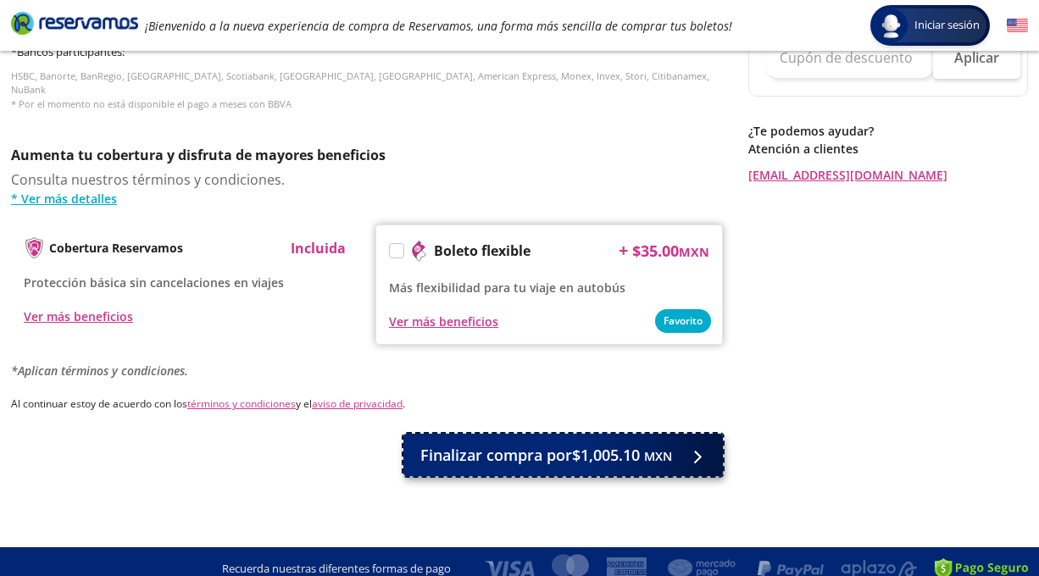
click at [624, 444] on span "Finalizar compra por $1,005.10 MXN" at bounding box center [546, 455] width 252 height 23
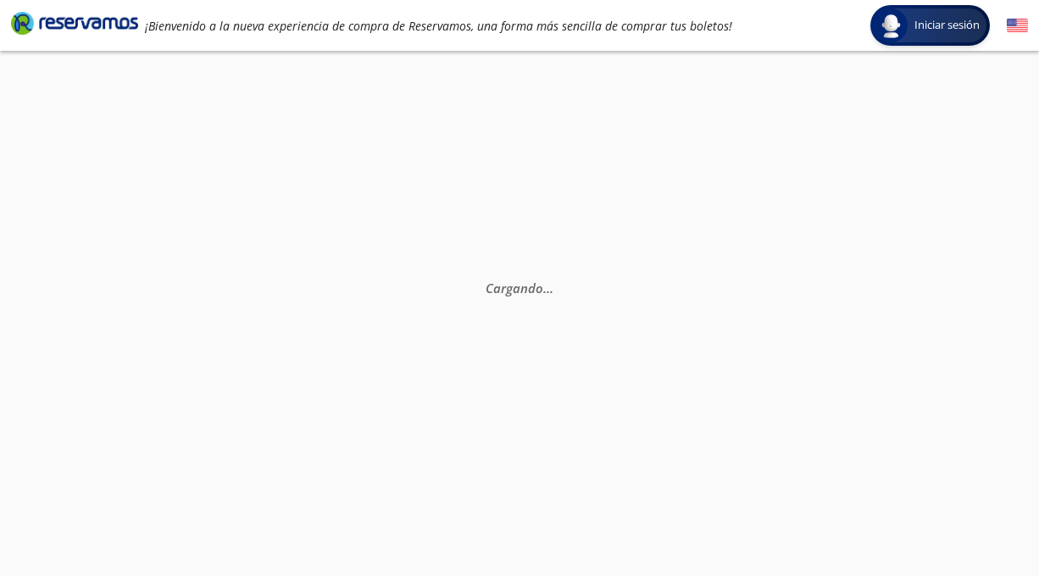
scroll to position [3, 0]
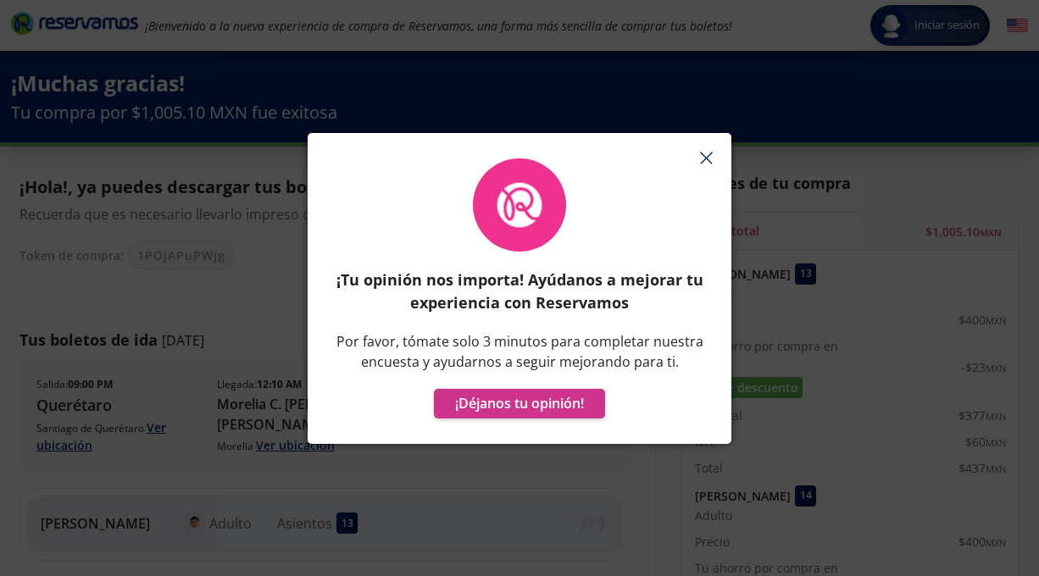
click at [708, 153] on icon "button" at bounding box center [706, 158] width 13 height 13
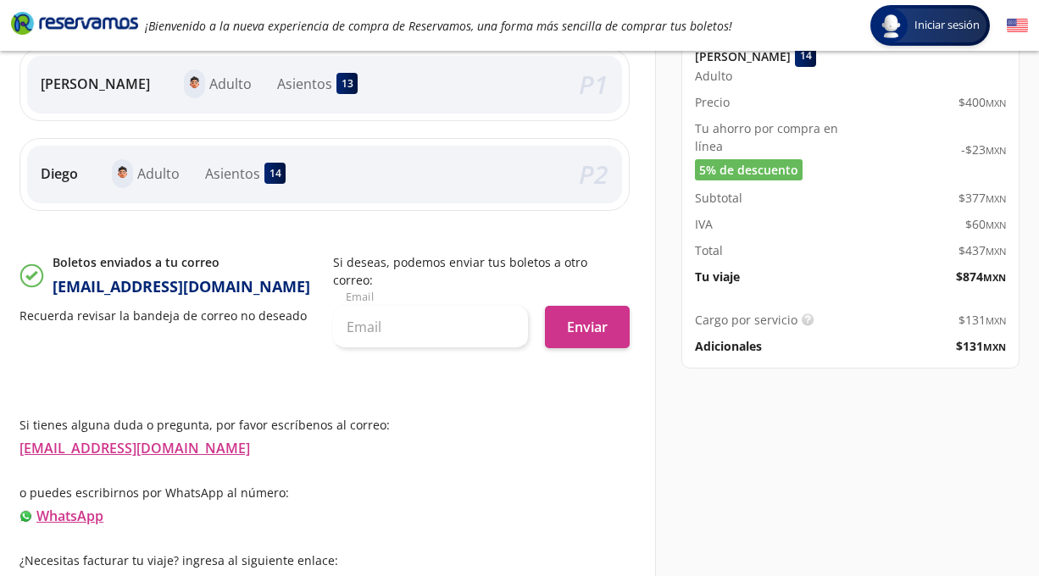
scroll to position [320, 0]
